Goal: Information Seeking & Learning: Compare options

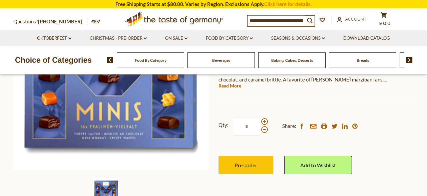
scroll to position [139, 0]
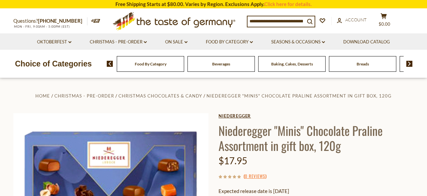
click at [228, 115] on link "Niederegger" at bounding box center [316, 115] width 195 height 5
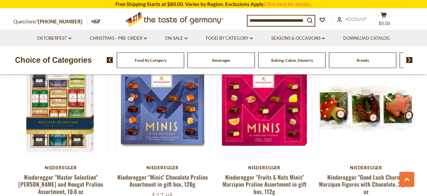
scroll to position [1213, 0]
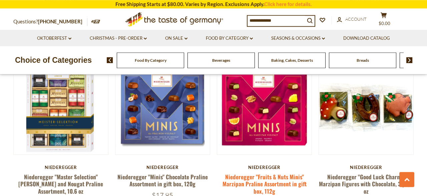
click at [231, 173] on link "Niederegger "Fruits & Nuts Minis" Marzipan Praline Assortment in gift box, 112g" at bounding box center [265, 184] width 84 height 23
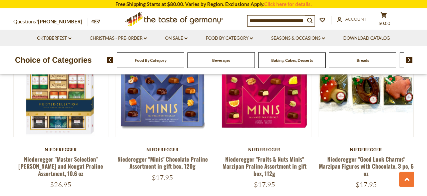
scroll to position [1231, 0]
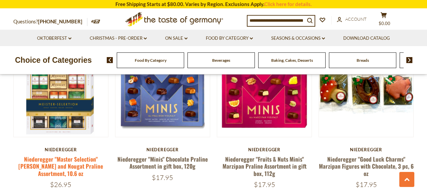
click at [100, 156] on link "Niederegger "Master Selection" [PERSON_NAME] and Nougat Praline Assortment, 10.…" at bounding box center [60, 166] width 85 height 23
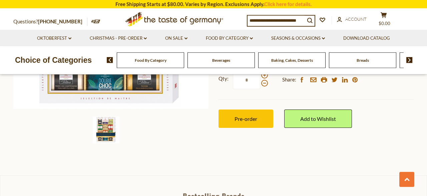
scroll to position [200, 0]
